Goal: Information Seeking & Learning: Check status

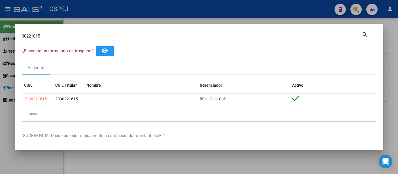
click at [161, 8] on div at bounding box center [199, 87] width 398 height 174
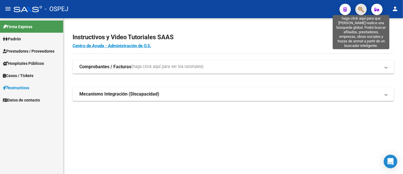
click at [360, 9] on icon "button" at bounding box center [361, 9] width 6 height 7
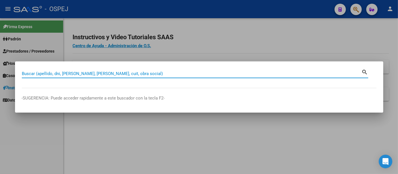
paste input "20956763933"
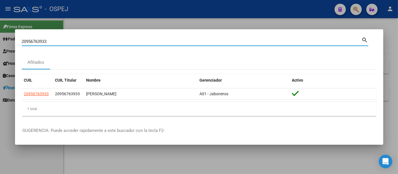
click at [87, 40] on input "20956763933" at bounding box center [192, 41] width 340 height 5
type input "2"
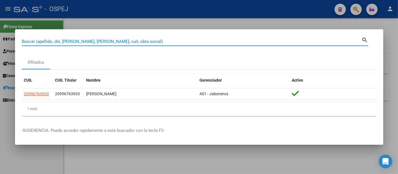
paste input "30461605"
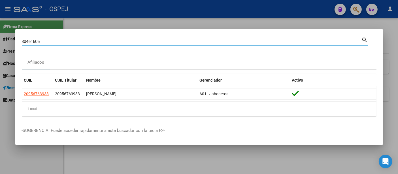
type input "30461605"
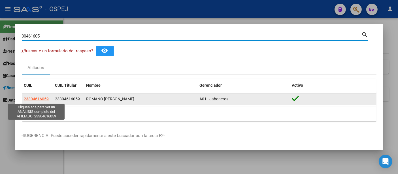
click at [33, 98] on span "23304616059" at bounding box center [36, 98] width 25 height 5
type textarea "23304616059"
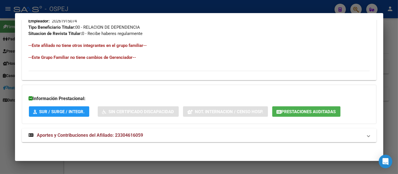
scroll to position [258, 0]
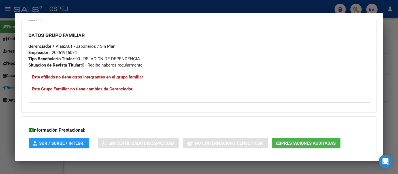
click at [65, 51] on div "20261915074" at bounding box center [64, 52] width 25 height 6
click at [218, 57] on div "DATOS GRUPO FAMILIAR Gerenciador / Plan: A01 - Jaboneros / Sin Plan Empleador: …" at bounding box center [199, 47] width 341 height 41
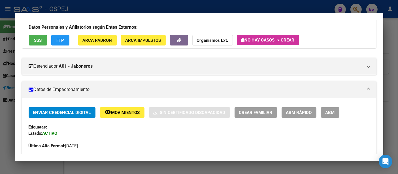
scroll to position [0, 0]
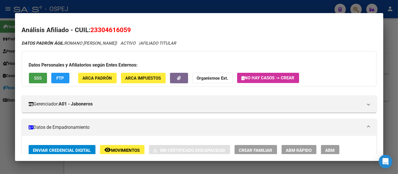
click at [36, 75] on span "SSS" at bounding box center [38, 77] width 8 height 5
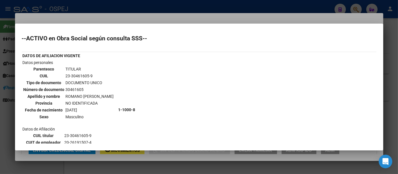
scroll to position [163, 0]
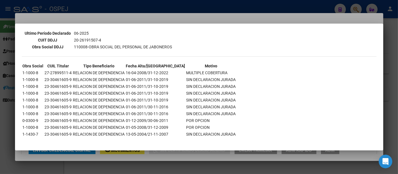
click at [181, 18] on div at bounding box center [199, 87] width 398 height 174
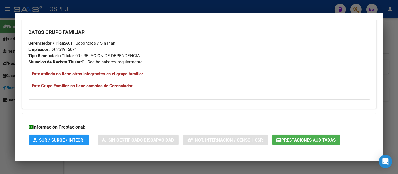
scroll to position [290, 0]
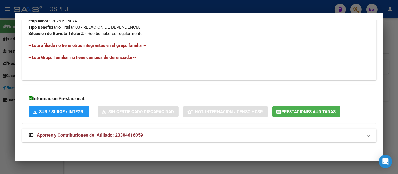
click at [130, 136] on span "Aportes y Contribuciones del Afiliado: 23304616059" at bounding box center [90, 134] width 106 height 5
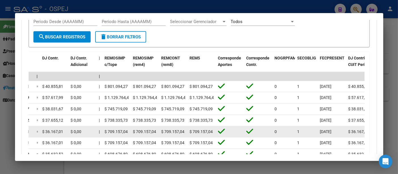
scroll to position [472, 0]
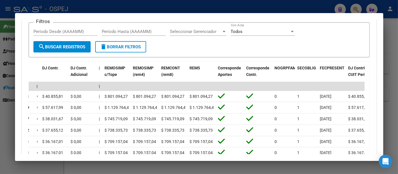
click at [268, 6] on div at bounding box center [199, 87] width 398 height 174
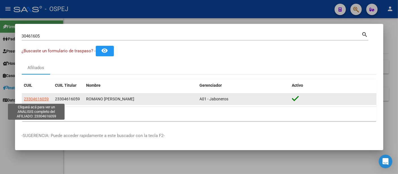
click at [39, 98] on span "23304616059" at bounding box center [36, 98] width 25 height 5
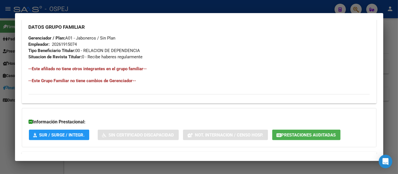
scroll to position [290, 0]
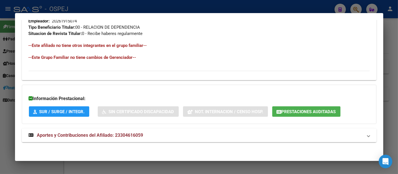
click at [139, 134] on span "Aportes y Contribuciones del Afiliado: 23304616059" at bounding box center [90, 134] width 106 height 5
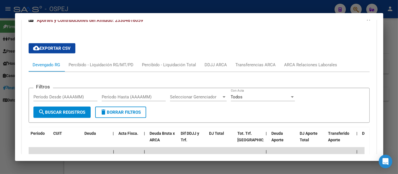
scroll to position [421, 0]
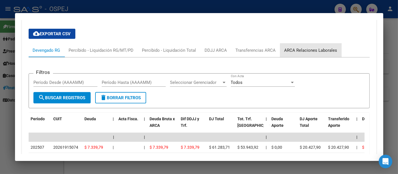
click at [329, 50] on div "ARCA Relaciones Laborales" at bounding box center [311, 50] width 53 height 6
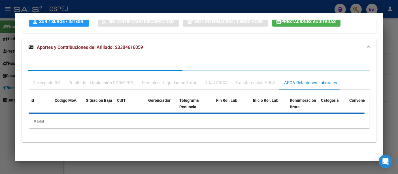
scroll to position [406, 0]
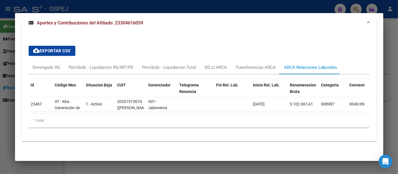
click at [289, 11] on div at bounding box center [199, 87] width 398 height 174
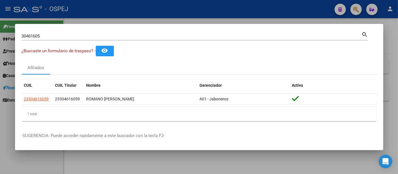
click at [130, 36] on input "30461605" at bounding box center [192, 35] width 340 height 5
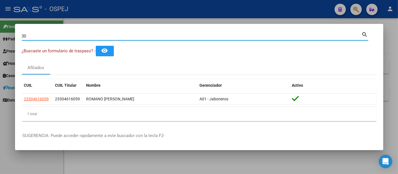
type input "3"
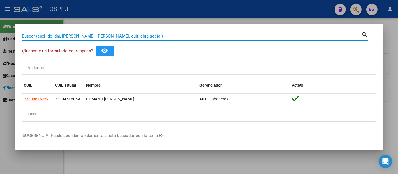
paste input "20_30010713_4"
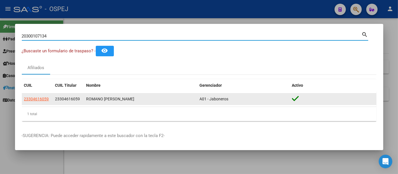
type input "20300107134"
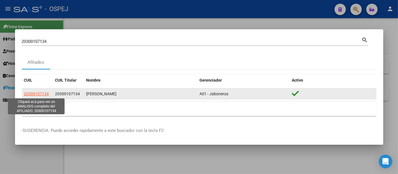
click at [34, 92] on span "20300107134" at bounding box center [36, 93] width 25 height 5
type textarea "20300107134"
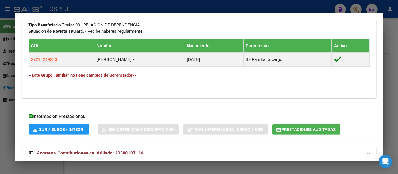
scroll to position [309, 0]
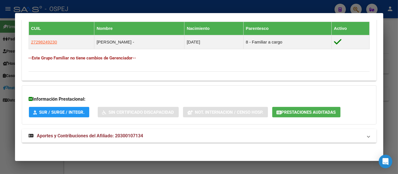
click at [298, 109] on span "Prestaciones Auditadas" at bounding box center [309, 111] width 54 height 5
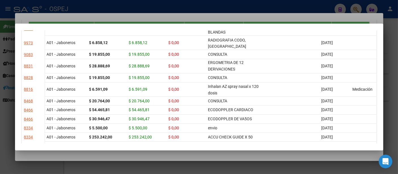
scroll to position [0, 0]
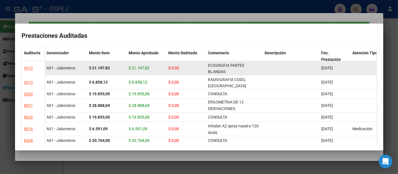
click at [242, 69] on div "ECOGRAFIA PARTES BLANDAS" at bounding box center [234, 68] width 52 height 12
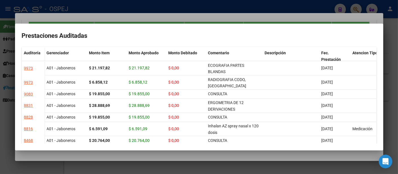
click at [124, 18] on div at bounding box center [199, 87] width 398 height 174
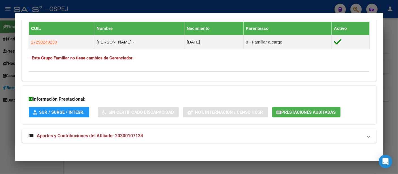
click at [117, 5] on div at bounding box center [199, 87] width 398 height 174
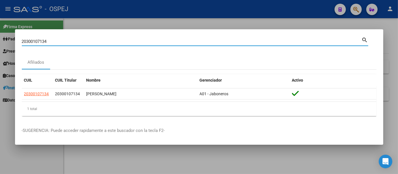
click at [68, 41] on input "20300107134" at bounding box center [192, 41] width 340 height 5
type input "2"
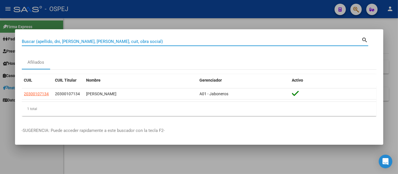
paste input "20453020712"
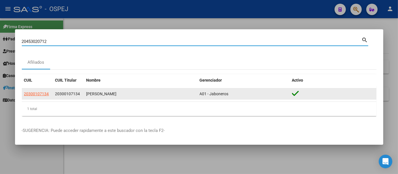
type input "20453020712"
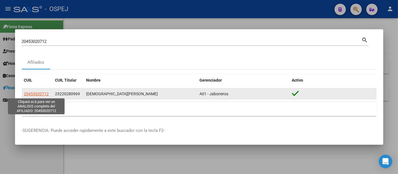
click at [41, 92] on span "20453020712" at bounding box center [36, 93] width 25 height 5
type textarea "20453020712"
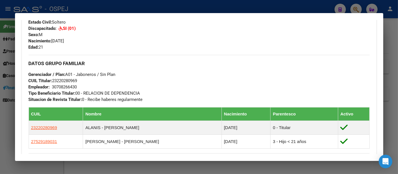
scroll to position [126, 0]
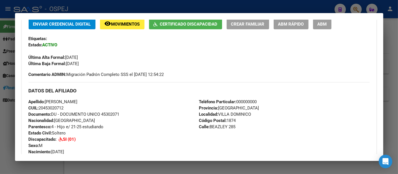
click at [107, 8] on div at bounding box center [199, 87] width 398 height 174
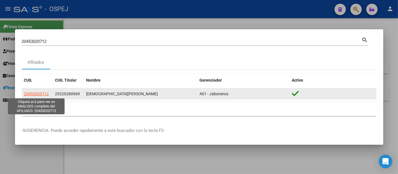
click at [41, 93] on span "20453020712" at bounding box center [36, 93] width 25 height 5
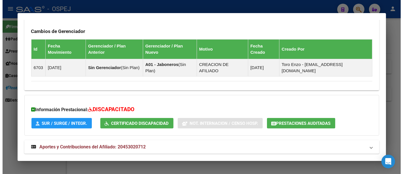
scroll to position [385, 0]
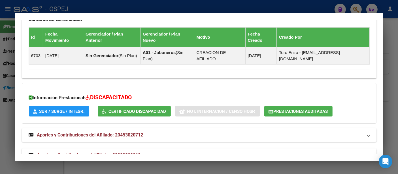
click at [301, 109] on span "Prestaciones Auditadas" at bounding box center [301, 111] width 54 height 5
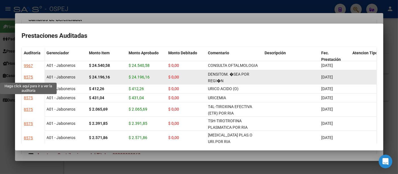
click at [27, 76] on div "8575" at bounding box center [28, 77] width 9 height 7
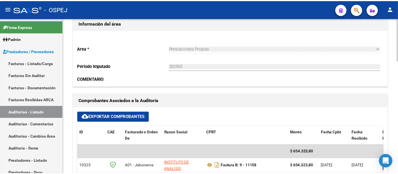
scroll to position [252, 0]
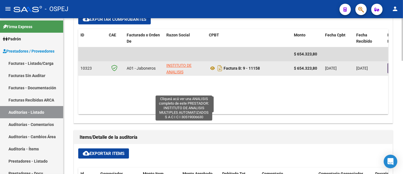
click at [174, 65] on span "INSTITUTO DE ANALISIS MULTIPLES AUTOMATIZADOS S A C I C I" at bounding box center [183, 78] width 35 height 30
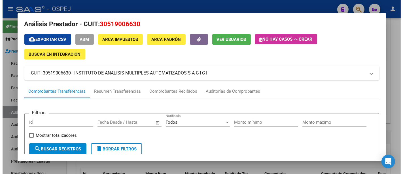
scroll to position [0, 0]
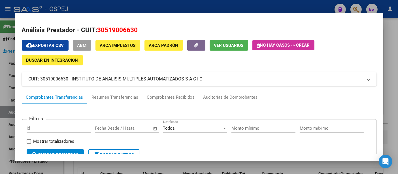
click at [141, 8] on div at bounding box center [199, 87] width 398 height 174
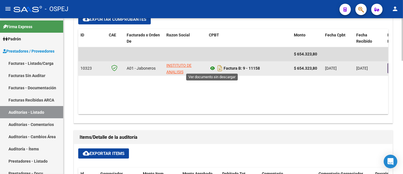
click at [213, 67] on icon at bounding box center [212, 68] width 7 height 7
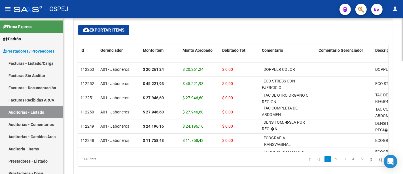
scroll to position [379, 0]
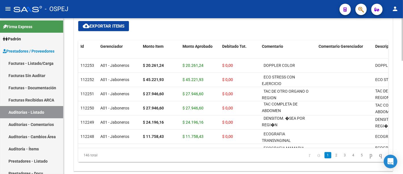
click at [398, 134] on div at bounding box center [402, 142] width 1 height 43
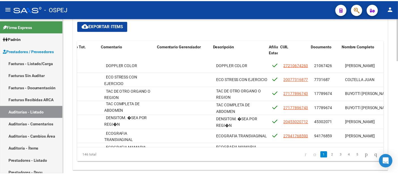
scroll to position [0, 154]
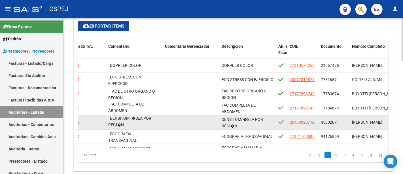
click at [235, 121] on span "DENSITOM. �SEA POR REGI�N" at bounding box center [242, 122] width 41 height 11
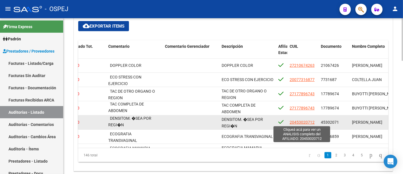
click at [295, 121] on span "20453020712" at bounding box center [302, 122] width 25 height 5
type textarea "20453020712"
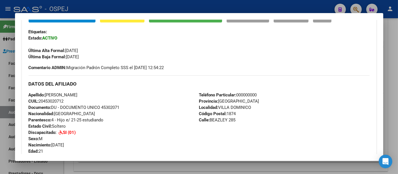
scroll to position [385, 0]
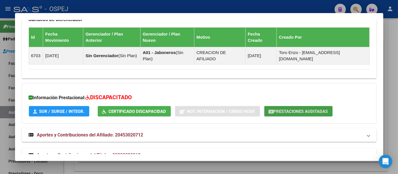
click at [291, 109] on span "Prestaciones Auditadas" at bounding box center [301, 111] width 54 height 5
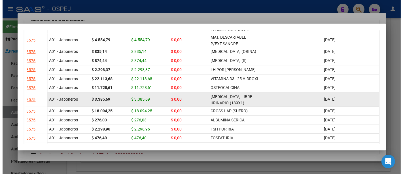
scroll to position [0, 0]
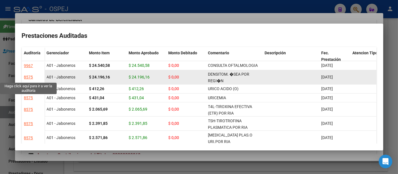
click at [28, 77] on div "8575" at bounding box center [28, 77] width 9 height 7
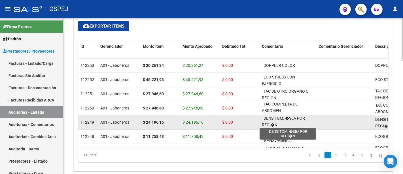
click at [268, 117] on span "DENSITOM. �SEA POR REGI�N" at bounding box center [283, 121] width 43 height 11
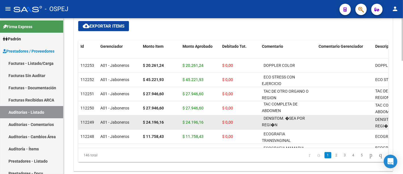
click at [268, 121] on div "DENSITOM. �SEA POR REGI�N" at bounding box center [288, 120] width 52 height 11
click at [282, 122] on div "DENSITOM. �SEA POR REGI�N" at bounding box center [288, 120] width 52 height 11
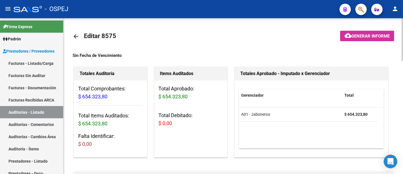
click at [75, 35] on mat-icon "arrow_back" at bounding box center [76, 36] width 7 height 7
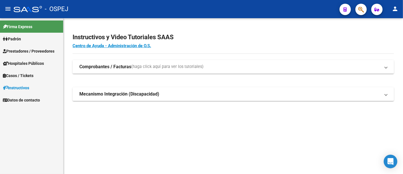
click at [27, 50] on span "Prestadores / Proveedores" at bounding box center [29, 51] width 52 height 6
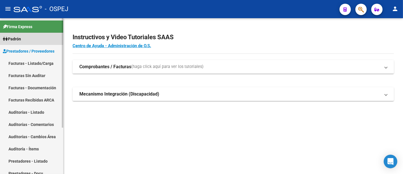
click at [24, 39] on link "Padrón" at bounding box center [31, 39] width 63 height 12
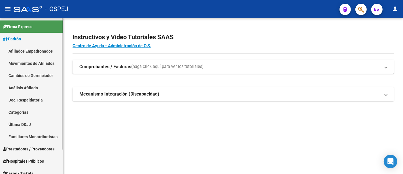
click at [24, 50] on link "Afiliados Empadronados" at bounding box center [31, 51] width 63 height 12
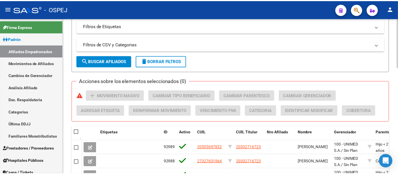
scroll to position [285, 0]
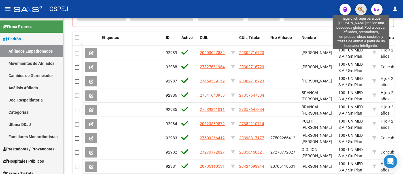
click at [360, 9] on icon "button" at bounding box center [361, 9] width 6 height 7
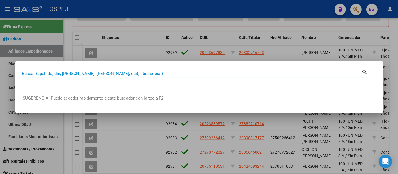
paste input "20440985360"
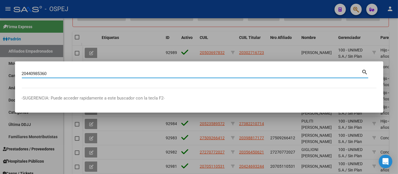
type input "20440985360"
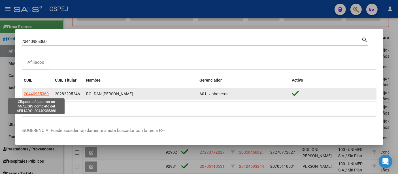
click at [34, 93] on span "20440985360" at bounding box center [36, 93] width 25 height 5
type textarea "20440985360"
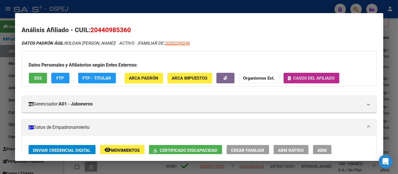
click at [321, 76] on span "Casos del afiliado" at bounding box center [314, 77] width 41 height 5
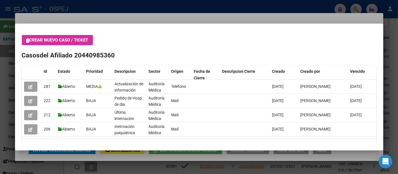
click at [202, 9] on div at bounding box center [199, 87] width 398 height 174
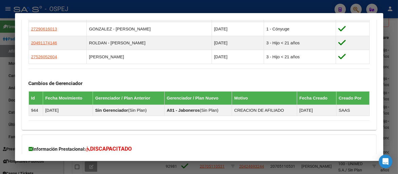
scroll to position [378, 0]
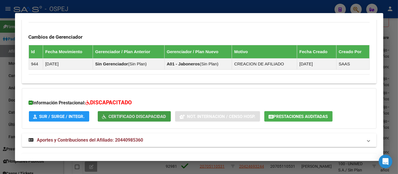
click at [138, 114] on span "Certificado Discapacidad" at bounding box center [138, 116] width 58 height 5
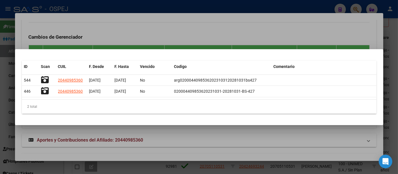
click at [174, 33] on div at bounding box center [199, 87] width 398 height 174
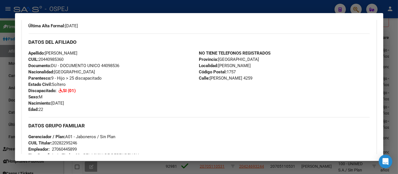
scroll to position [0, 0]
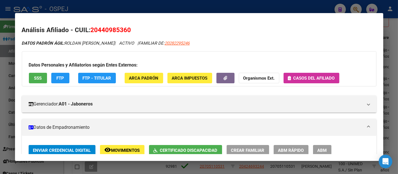
click at [261, 9] on div at bounding box center [199, 87] width 398 height 174
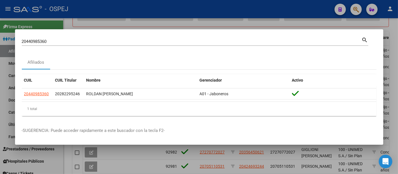
click at [130, 38] on div "20440985360 Buscar (apellido, dni, [PERSON_NAME], [PERSON_NAME], cuit, obra soc…" at bounding box center [192, 41] width 340 height 9
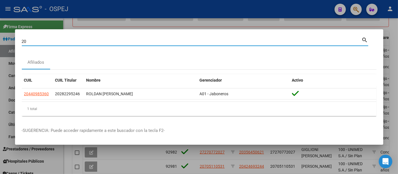
type input "2"
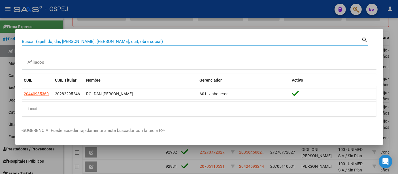
click at [110, 41] on input "Buscar (apellido, dni, [PERSON_NAME], [PERSON_NAME], cuit, obra social)" at bounding box center [192, 41] width 340 height 5
paste input "23256543524"
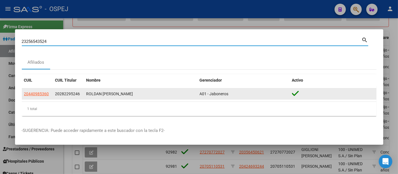
type input "23256543524"
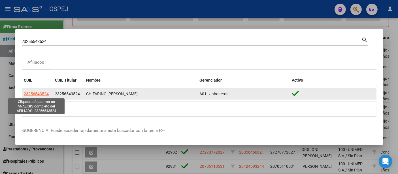
click at [41, 94] on span "23256543524" at bounding box center [36, 93] width 25 height 5
type textarea "23256543524"
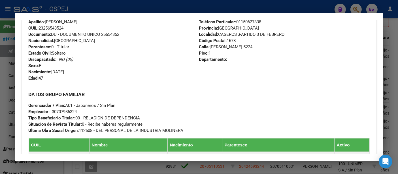
scroll to position [220, 0]
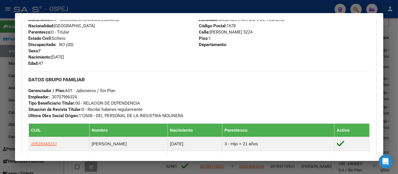
click at [67, 96] on div "30707986324" at bounding box center [64, 97] width 25 height 6
click at [205, 95] on div "DATOS GRUPO FAMILIAR Gerenciador / Plan: A01 - Jaboneros / Sin Plan Empleador: …" at bounding box center [199, 95] width 341 height 48
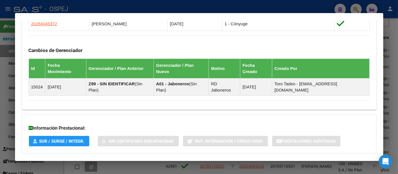
scroll to position [395, 0]
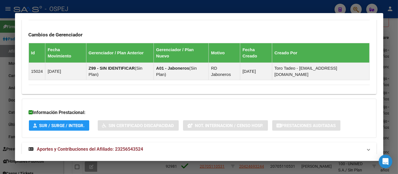
click at [159, 6] on div at bounding box center [199, 87] width 398 height 174
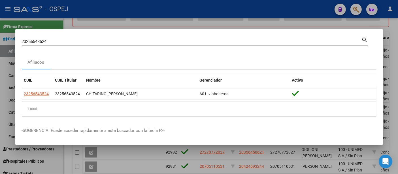
click at [56, 41] on input "23256543524" at bounding box center [192, 41] width 340 height 5
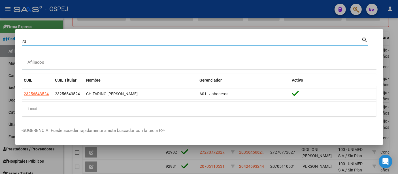
type input "2"
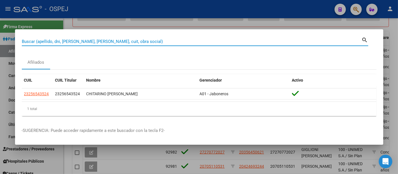
paste input "30732392"
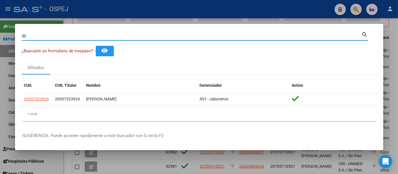
type input "3"
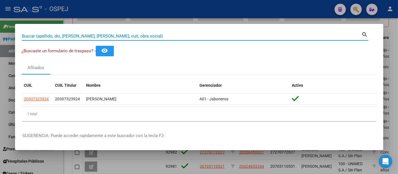
paste input "37992482"
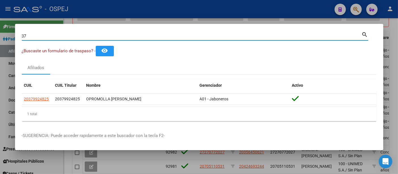
type input "3"
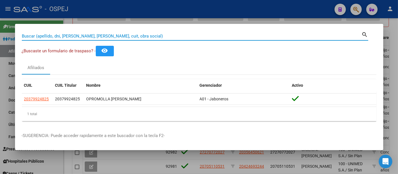
paste input "22237209"
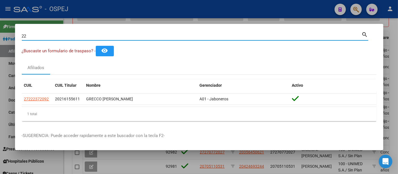
type input "2"
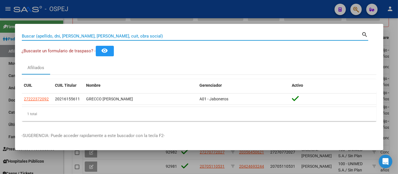
paste input "32199817"
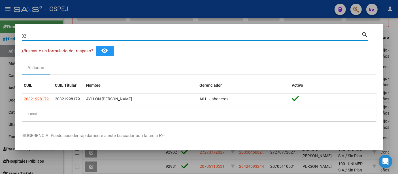
type input "3"
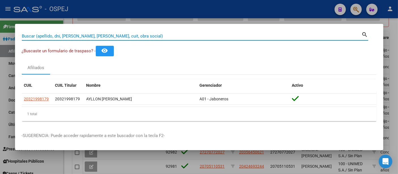
paste input "31229233"
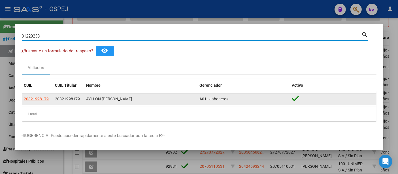
type input "31229233"
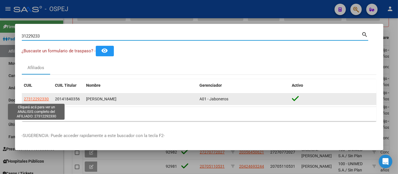
click at [44, 97] on span "27312292330" at bounding box center [36, 98] width 25 height 5
type textarea "27312292330"
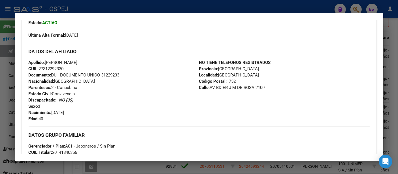
scroll to position [31, 0]
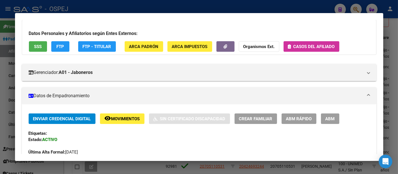
click at [152, 5] on div at bounding box center [199, 87] width 398 height 174
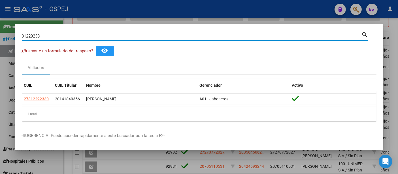
click at [118, 35] on input "31229233" at bounding box center [192, 35] width 340 height 5
type input "3"
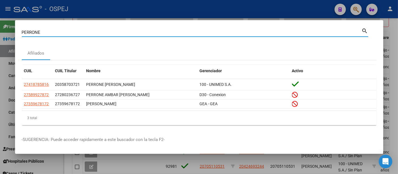
click at [139, 29] on div "[PERSON_NAME] (apellido, dni, cuil, nro traspaso, cuit, obra social)" at bounding box center [192, 32] width 340 height 9
type input "P"
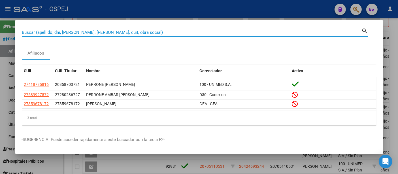
paste input "20 - 30732392"
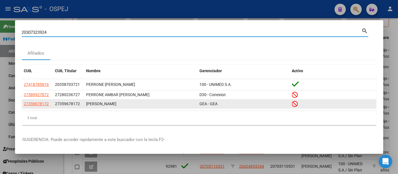
type input "20307323924"
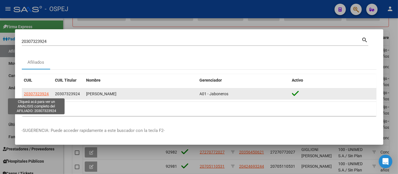
click at [39, 93] on span "20307323924" at bounding box center [36, 93] width 25 height 5
type textarea "20307323924"
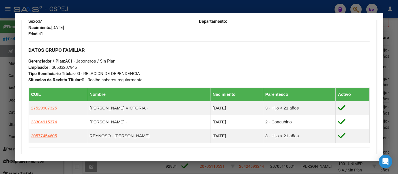
scroll to position [252, 0]
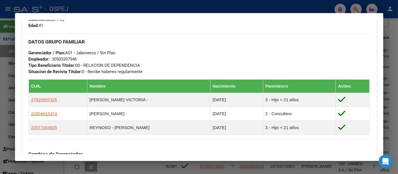
click at [61, 57] on div "30503207946" at bounding box center [64, 59] width 25 height 6
click at [172, 5] on div at bounding box center [199, 87] width 398 height 174
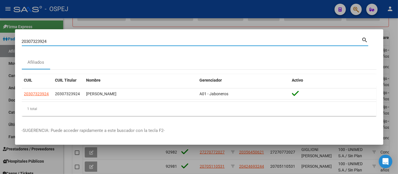
click at [107, 42] on input "20307323924" at bounding box center [192, 41] width 340 height 5
type input "2"
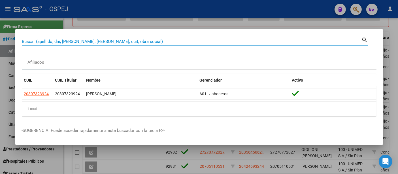
paste input "20-26823142-1"
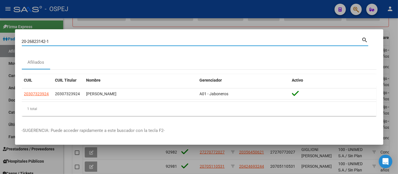
type input "20268231421"
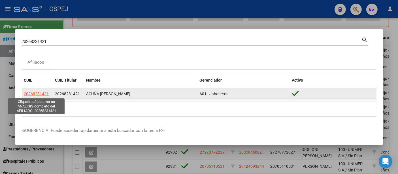
click at [37, 93] on span "20268231421" at bounding box center [36, 93] width 25 height 5
type textarea "20268231421"
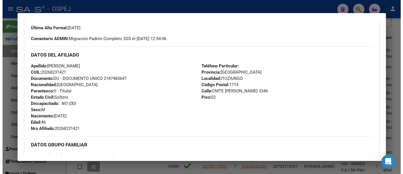
scroll to position [220, 0]
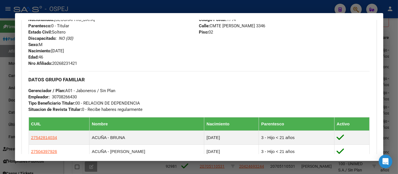
click at [126, 8] on div at bounding box center [199, 87] width 398 height 174
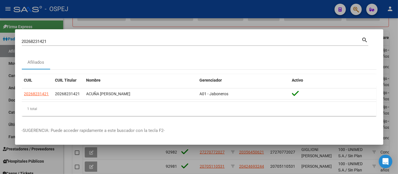
click at [147, 15] on div at bounding box center [199, 87] width 398 height 174
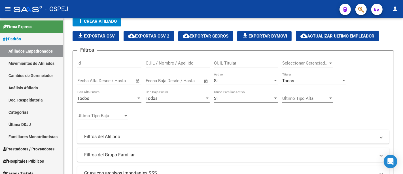
scroll to position [0, 0]
